Goal: Book appointment/travel/reservation

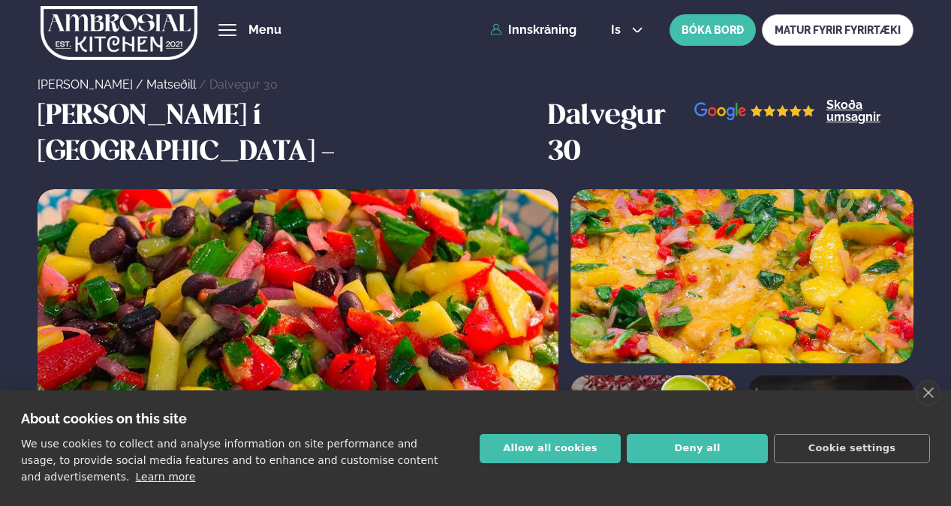
scroll to position [676, 0]
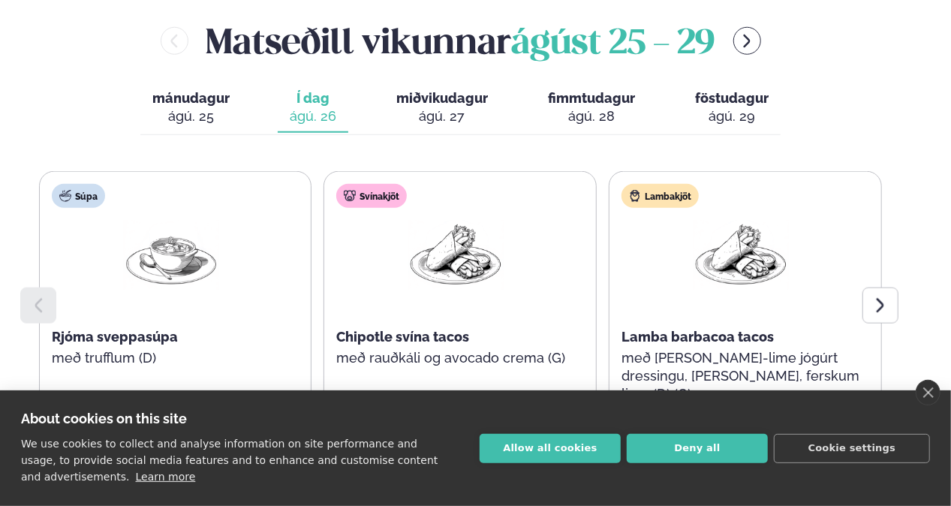
click at [717, 441] on button "Deny all" at bounding box center [697, 448] width 141 height 29
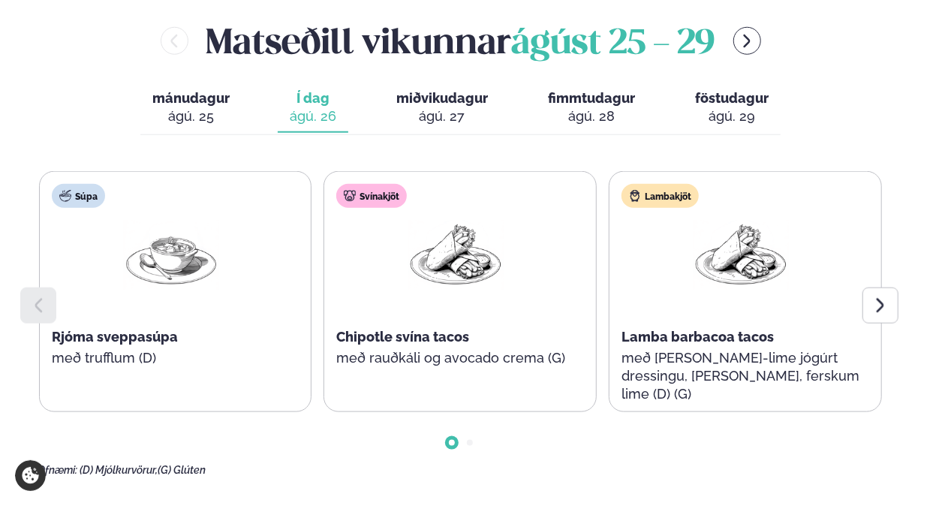
click at [872, 296] on icon at bounding box center [880, 305] width 18 height 18
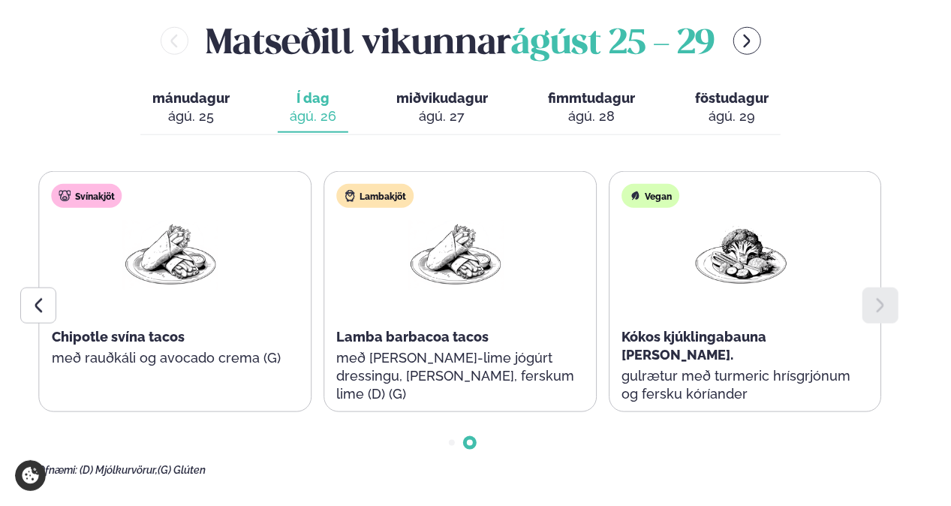
click at [39, 287] on div at bounding box center [38, 305] width 36 height 36
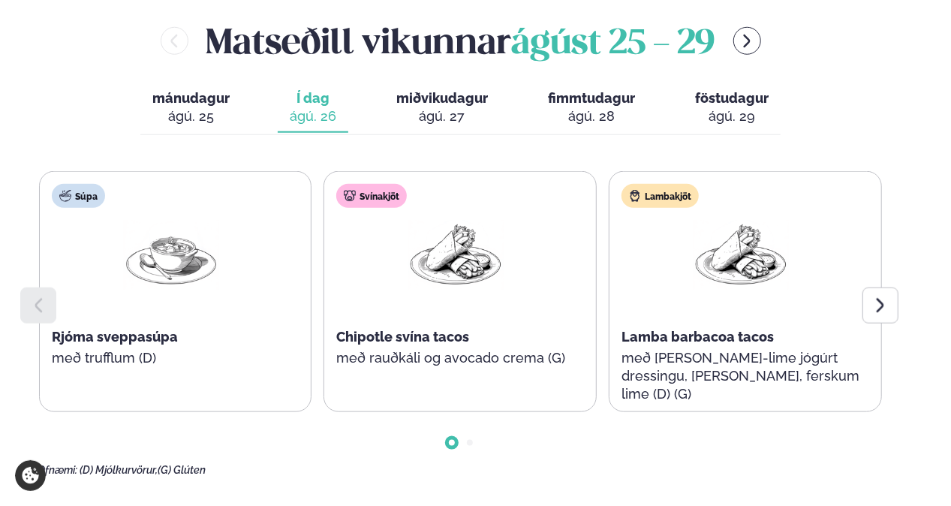
click at [471, 440] on span "Go to slide 2" at bounding box center [470, 443] width 6 height 6
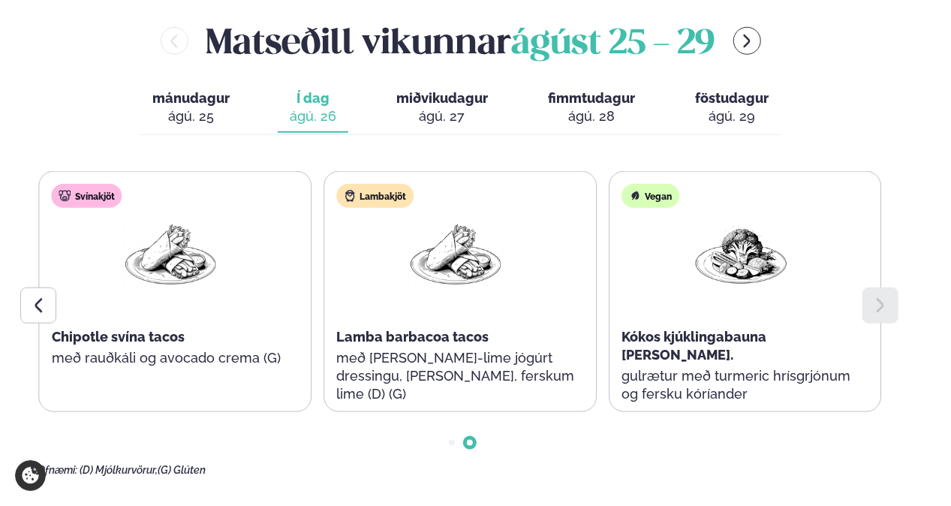
click at [450, 440] on span "Go to slide 1" at bounding box center [452, 443] width 6 height 6
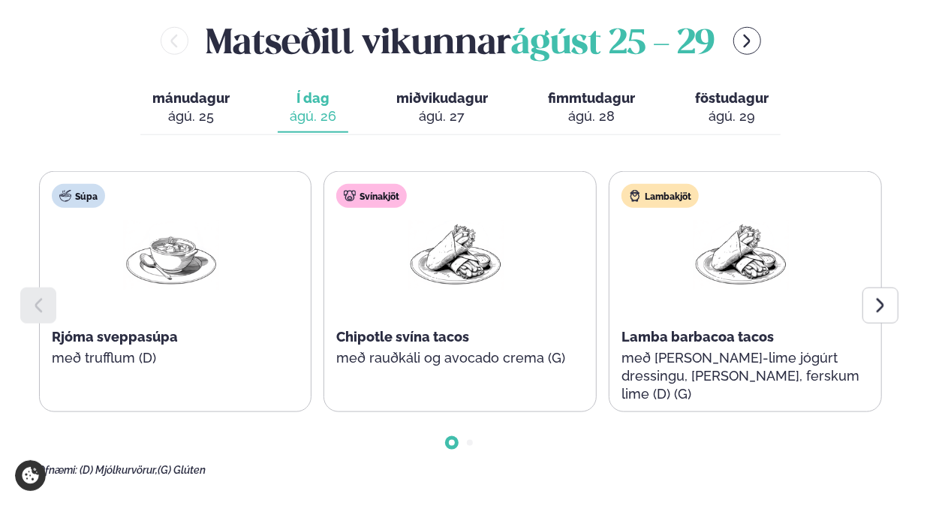
click at [459, 107] on div "ágú. 27" at bounding box center [442, 116] width 92 height 18
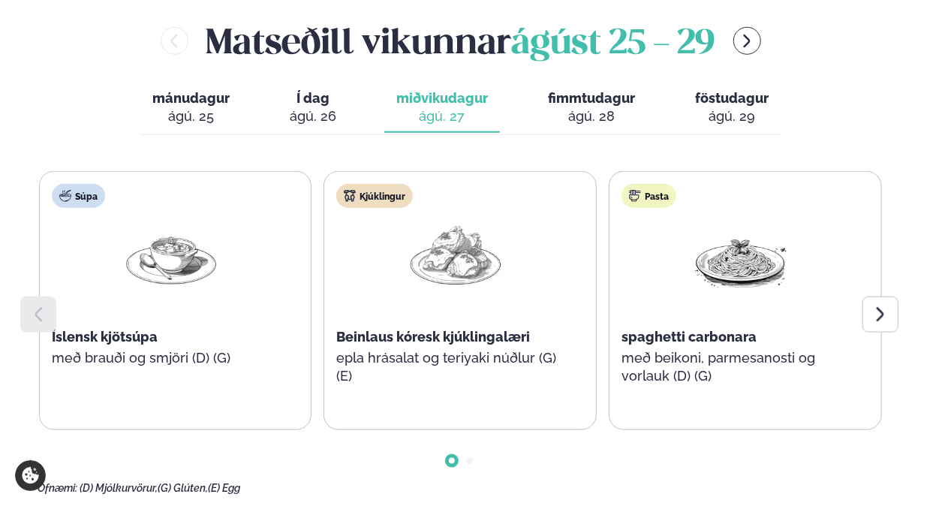
click at [868, 296] on div at bounding box center [880, 314] width 36 height 36
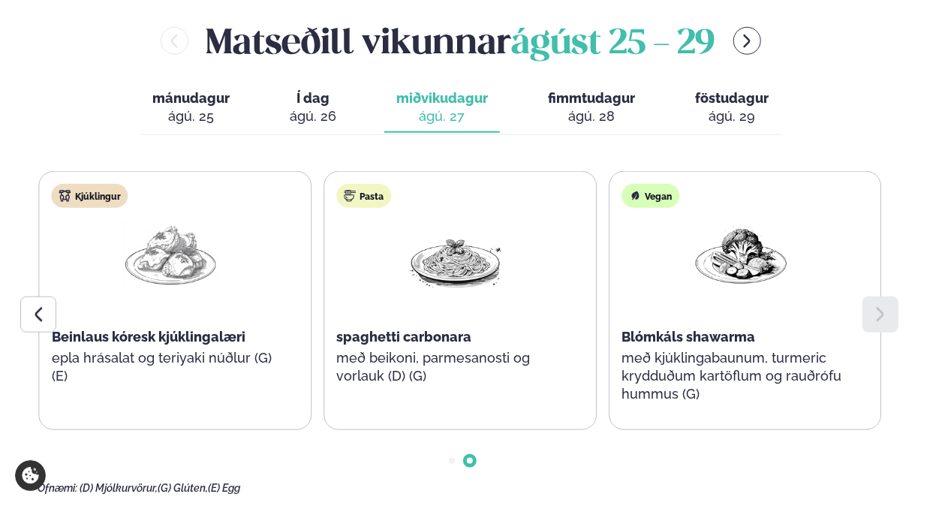
click at [32, 305] on icon at bounding box center [38, 314] width 18 height 18
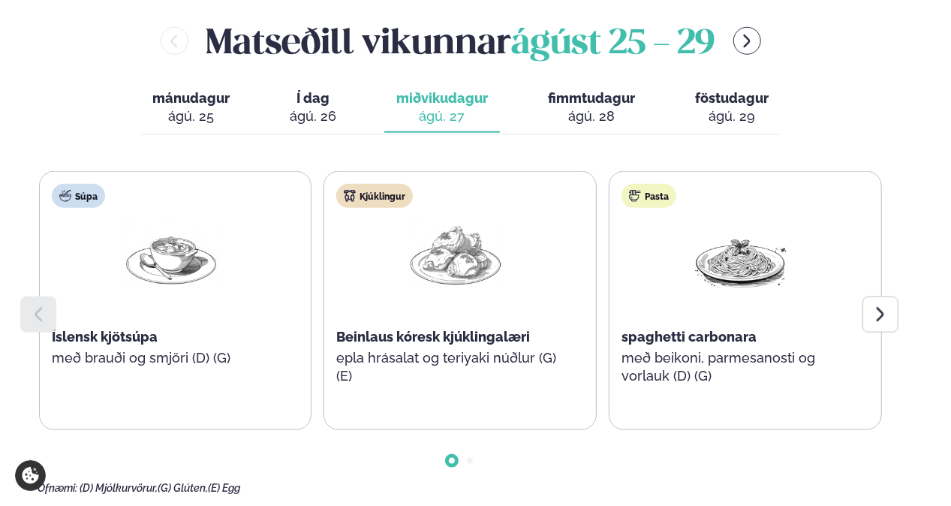
click at [470, 458] on span "Go to slide 2" at bounding box center [470, 461] width 6 height 6
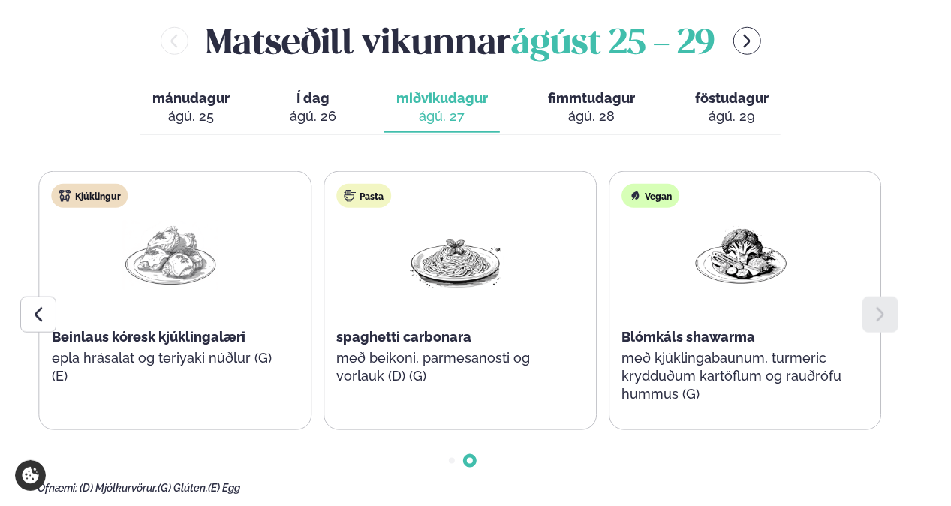
click at [449, 458] on span "Go to slide 1" at bounding box center [452, 461] width 6 height 6
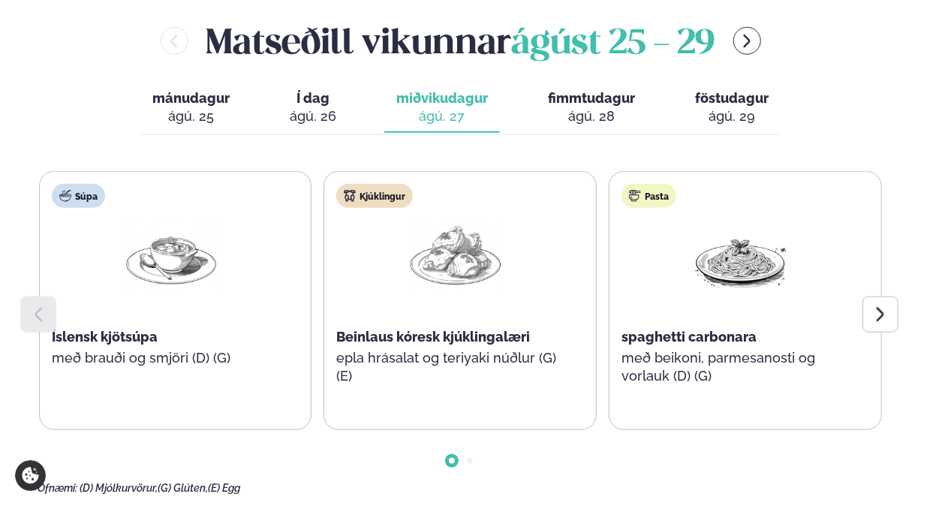
click at [612, 107] on div "ágú. 28" at bounding box center [591, 116] width 87 height 18
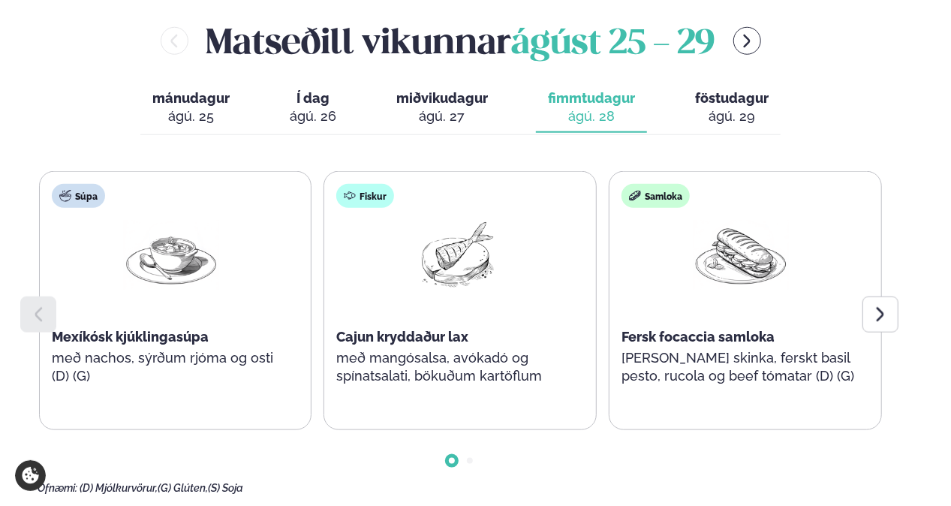
click at [467, 458] on span "Go to slide 2" at bounding box center [470, 461] width 6 height 6
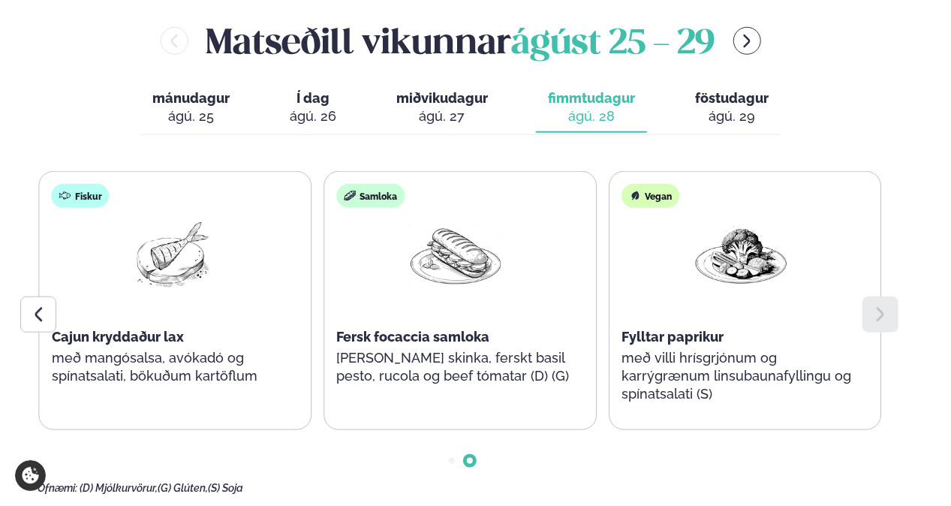
click at [448, 430] on div at bounding box center [461, 449] width 847 height 38
click at [454, 430] on div at bounding box center [461, 449] width 847 height 38
